Goal: Communication & Community: Participate in discussion

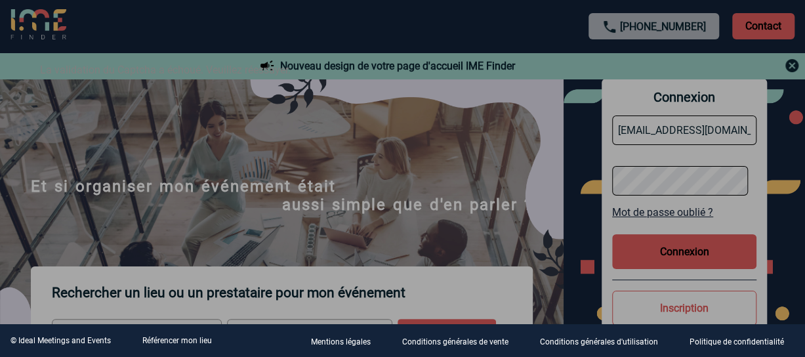
click at [468, 270] on div at bounding box center [402, 178] width 805 height 357
click at [639, 242] on div at bounding box center [402, 178] width 805 height 357
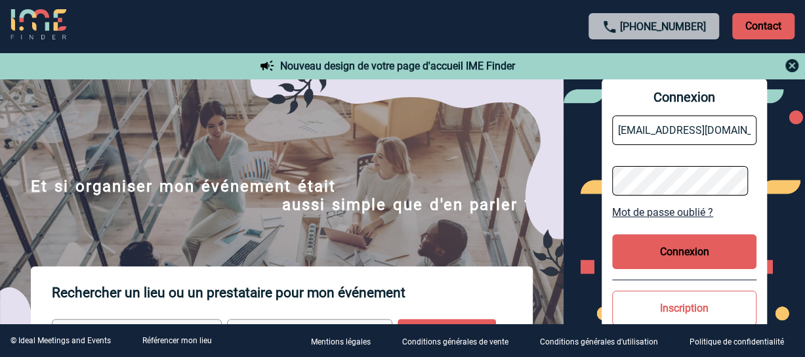
click at [651, 247] on button "Connexion" at bounding box center [684, 251] width 144 height 35
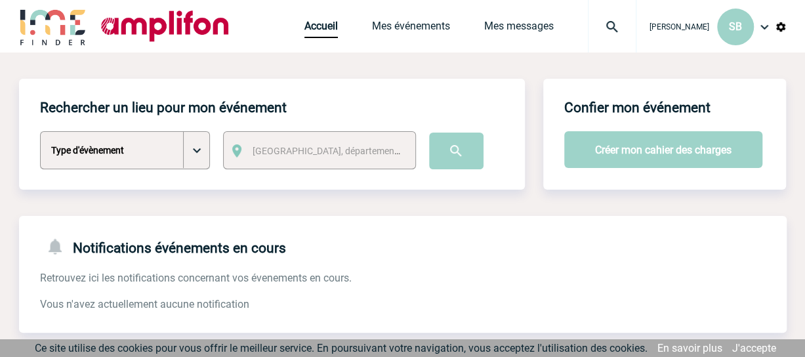
click at [393, 41] on div "Accueil Mes événements Mes messages Projet, client Projet, client" at bounding box center [470, 26] width 332 height 52
click at [400, 25] on link "Mes événements" at bounding box center [411, 29] width 78 height 18
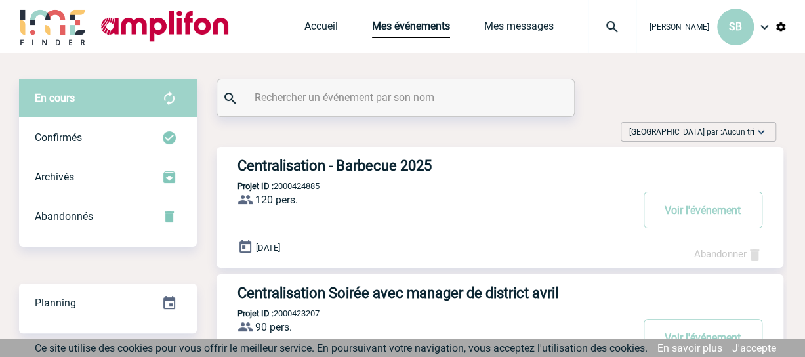
click at [382, 179] on div "Centralisation - Barbecue 2025 Projet ID : 2000424885 120 pers. ProjetID : 2000…" at bounding box center [499, 207] width 567 height 121
click at [698, 201] on button "Voir l'événement" at bounding box center [703, 210] width 119 height 37
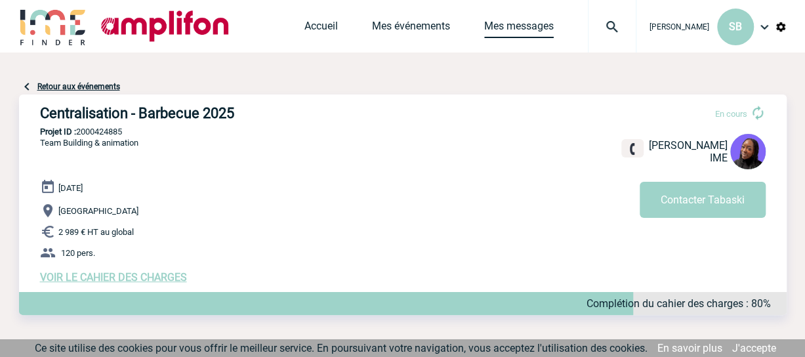
click at [488, 22] on link "Mes messages" at bounding box center [519, 29] width 70 height 18
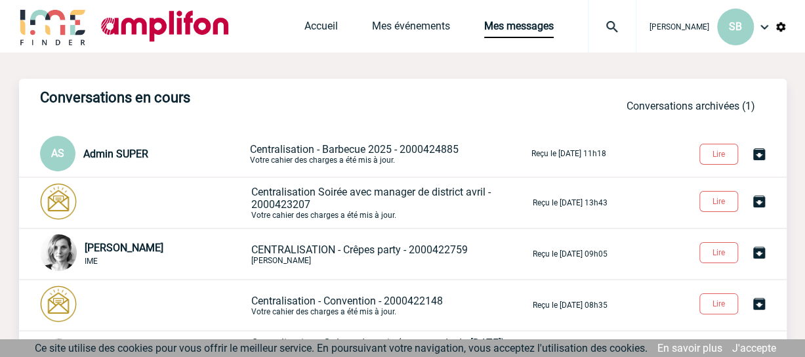
click at [315, 154] on span "Centralisation - Barbecue 2025 - 2000424885" at bounding box center [354, 149] width 209 height 12
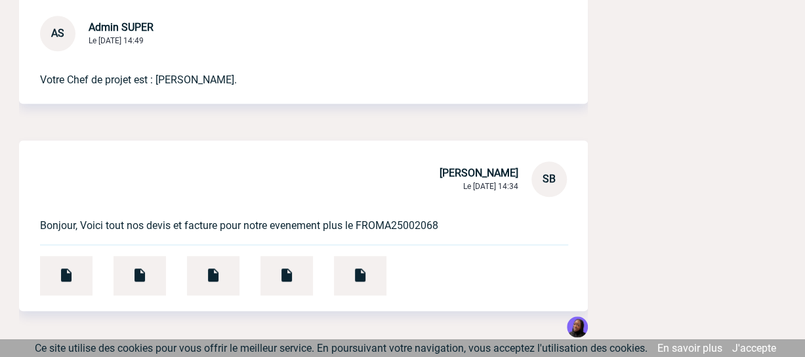
scroll to position [631, 0]
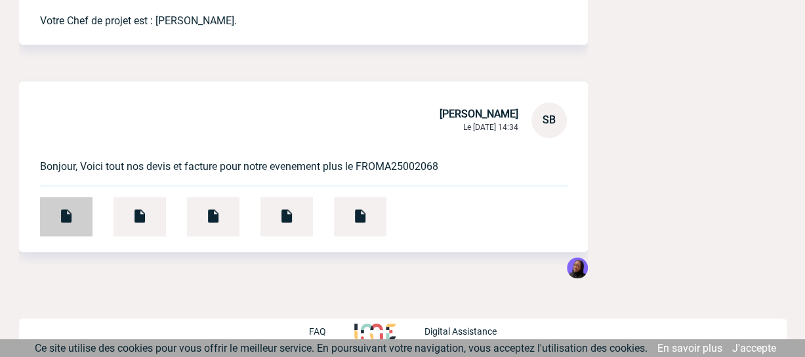
click at [75, 217] on div at bounding box center [66, 216] width 52 height 39
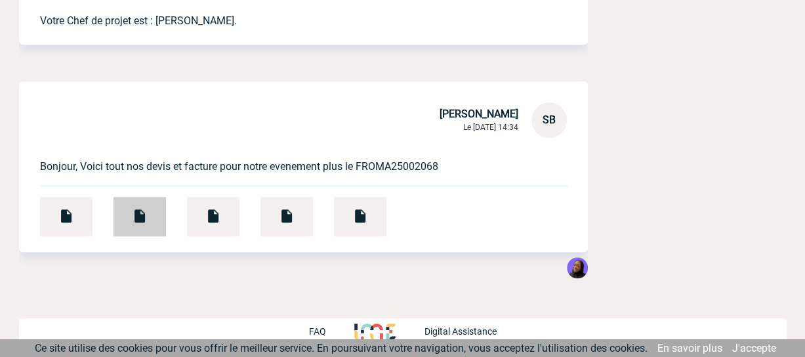
click at [139, 208] on img at bounding box center [140, 216] width 16 height 16
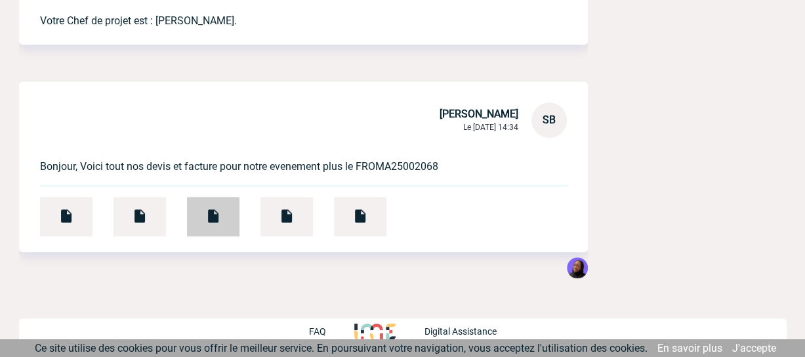
click at [234, 221] on div at bounding box center [213, 216] width 52 height 39
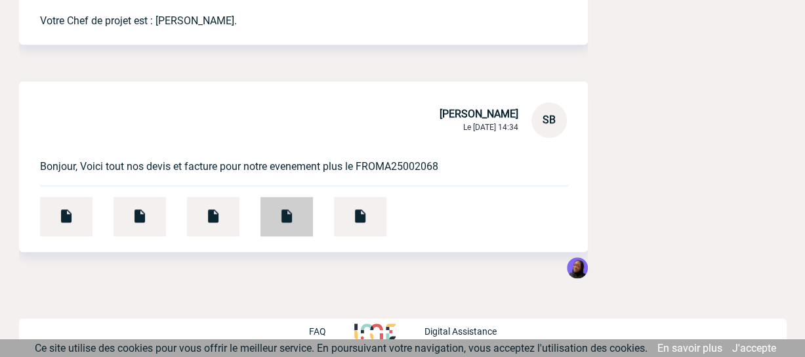
click at [277, 205] on div at bounding box center [286, 216] width 52 height 39
